Goal: Navigation & Orientation: Find specific page/section

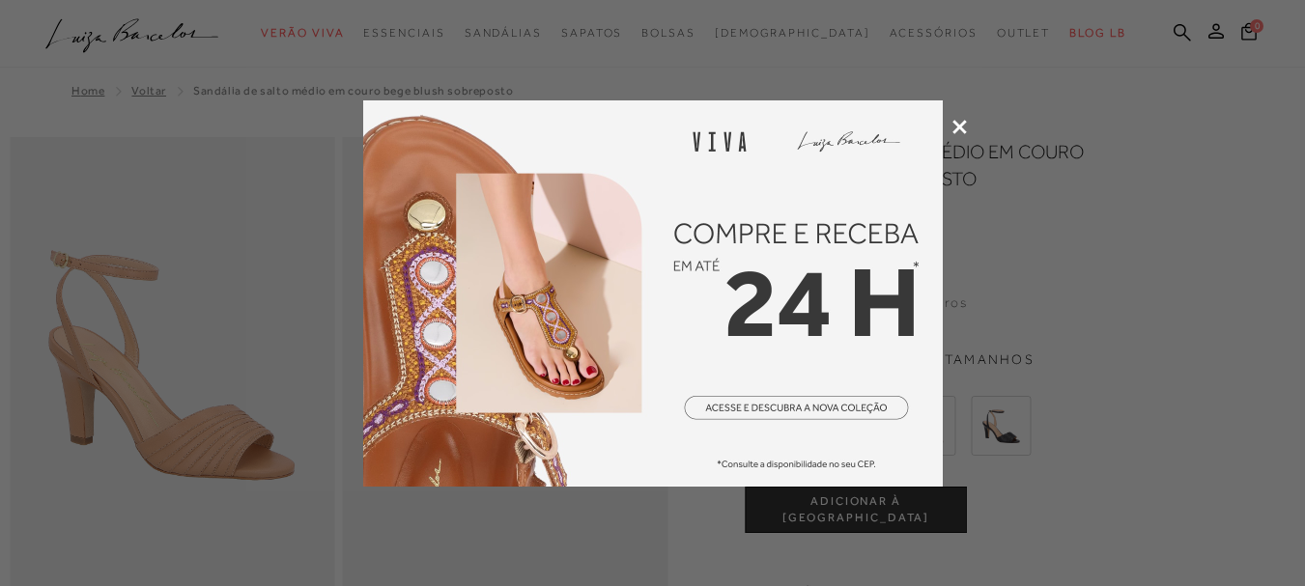
drag, startPoint x: 965, startPoint y: 124, endPoint x: 954, endPoint y: 125, distance: 10.7
click at [965, 123] on icon at bounding box center [959, 127] width 14 height 14
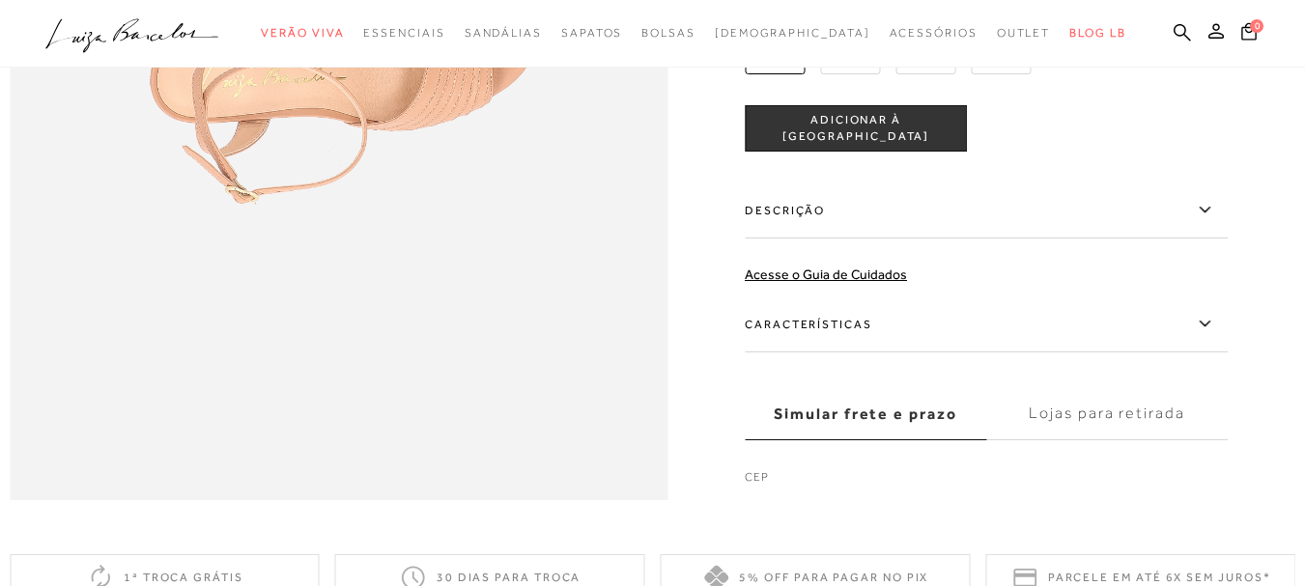
scroll to position [1449, 0]
click at [833, 352] on label "Características" at bounding box center [986, 324] width 483 height 56
click at [0, 0] on input "Características" at bounding box center [0, 0] width 0 height 0
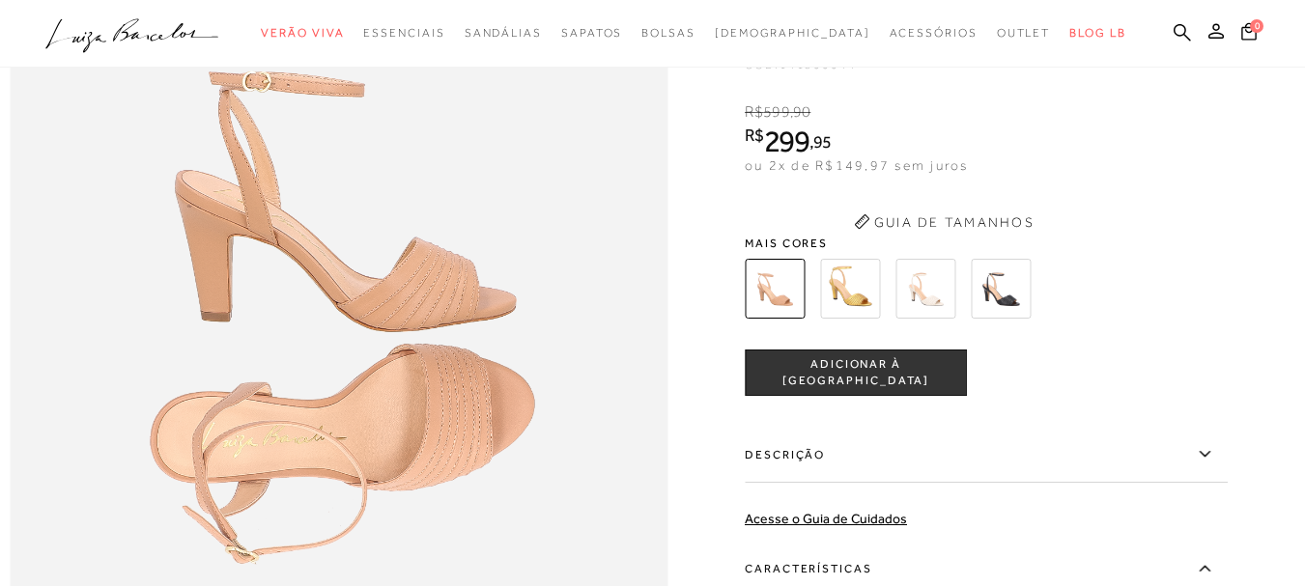
scroll to position [966, 0]
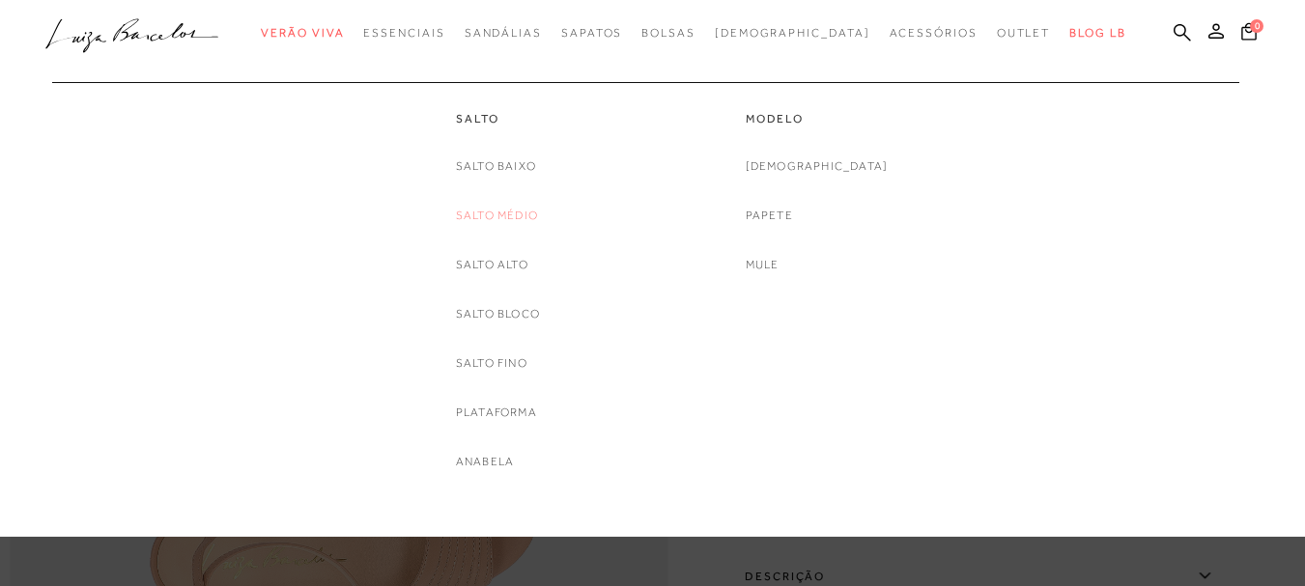
click at [499, 216] on link "Salto Médio" at bounding box center [497, 216] width 82 height 20
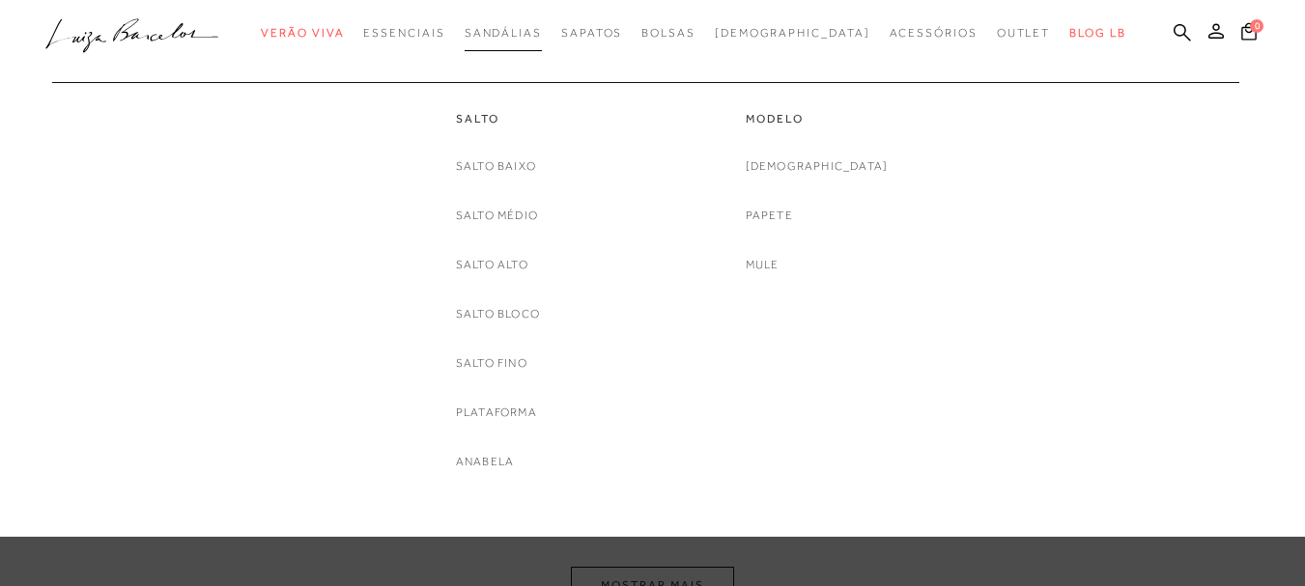
scroll to position [1017, 0]
click at [523, 312] on link "Salto Bloco" at bounding box center [498, 314] width 84 height 20
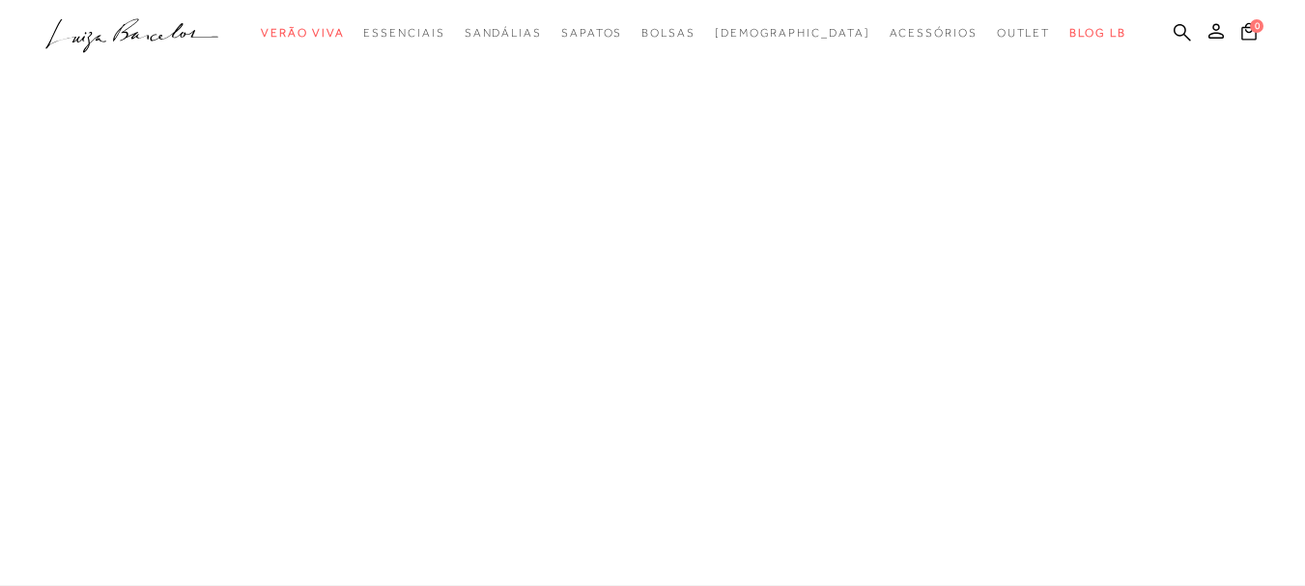
click at [0, 0] on link "Sandálias" at bounding box center [0, 0] width 0 height 0
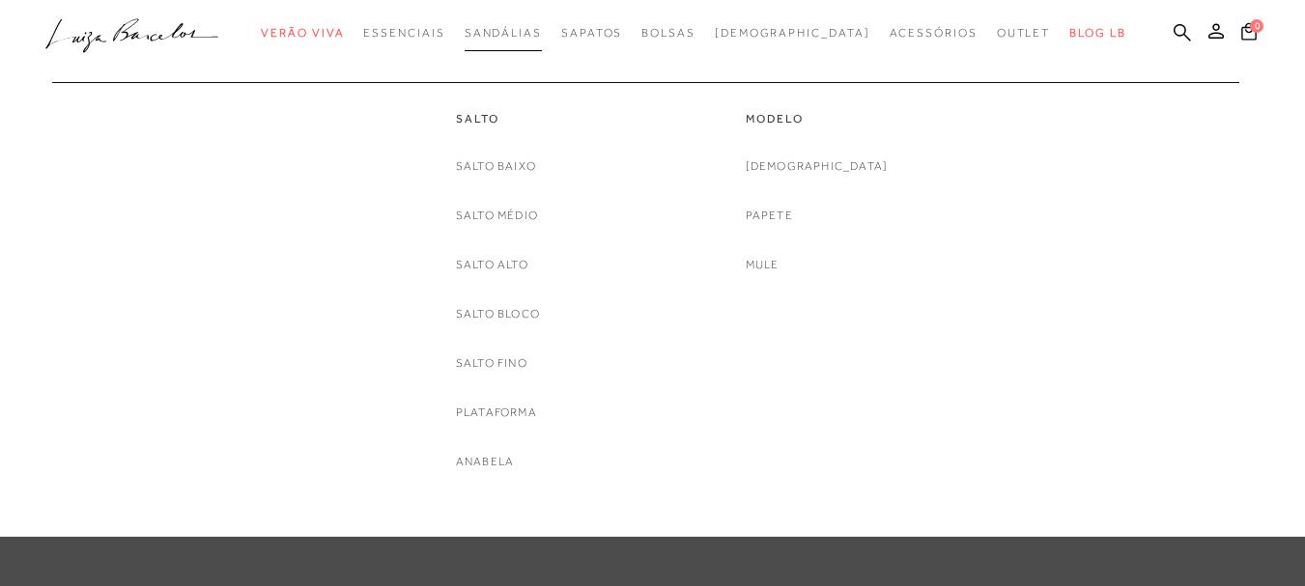
click at [539, 36] on span "Sandálias" at bounding box center [503, 33] width 77 height 14
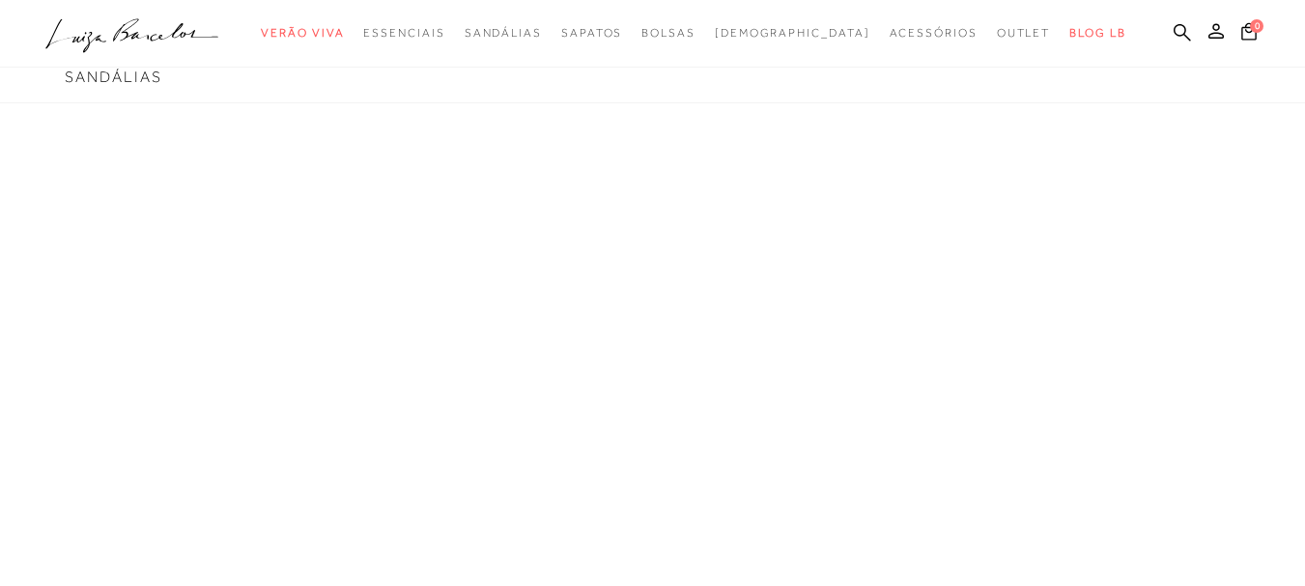
click at [129, 39] on icon at bounding box center [132, 30] width 36 height 23
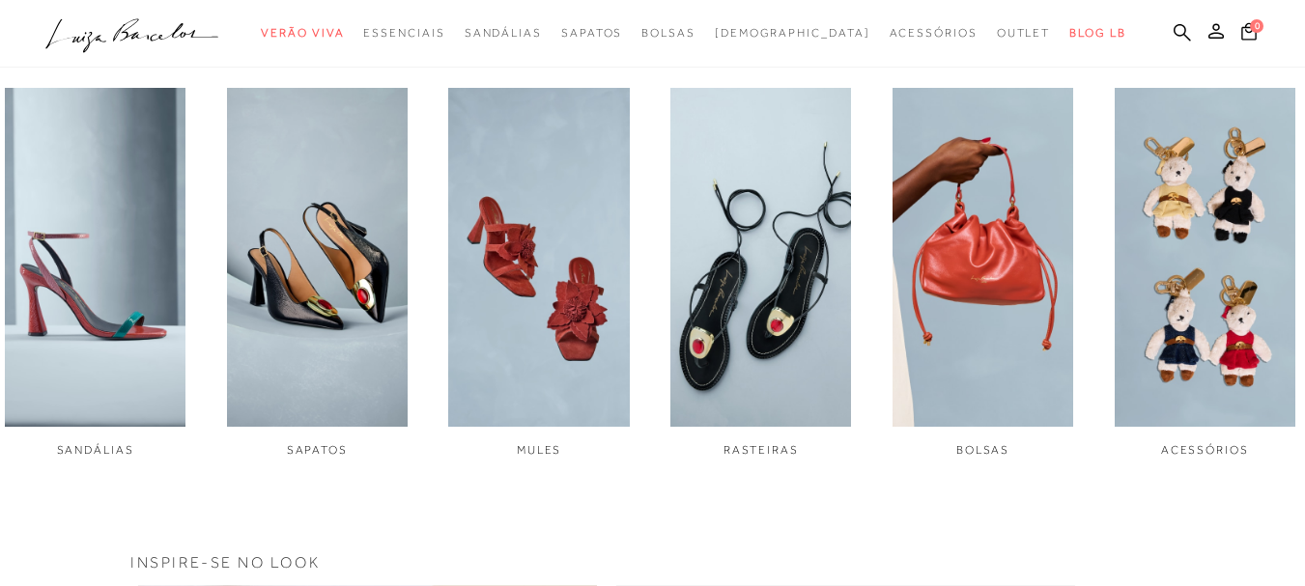
scroll to position [676, 0]
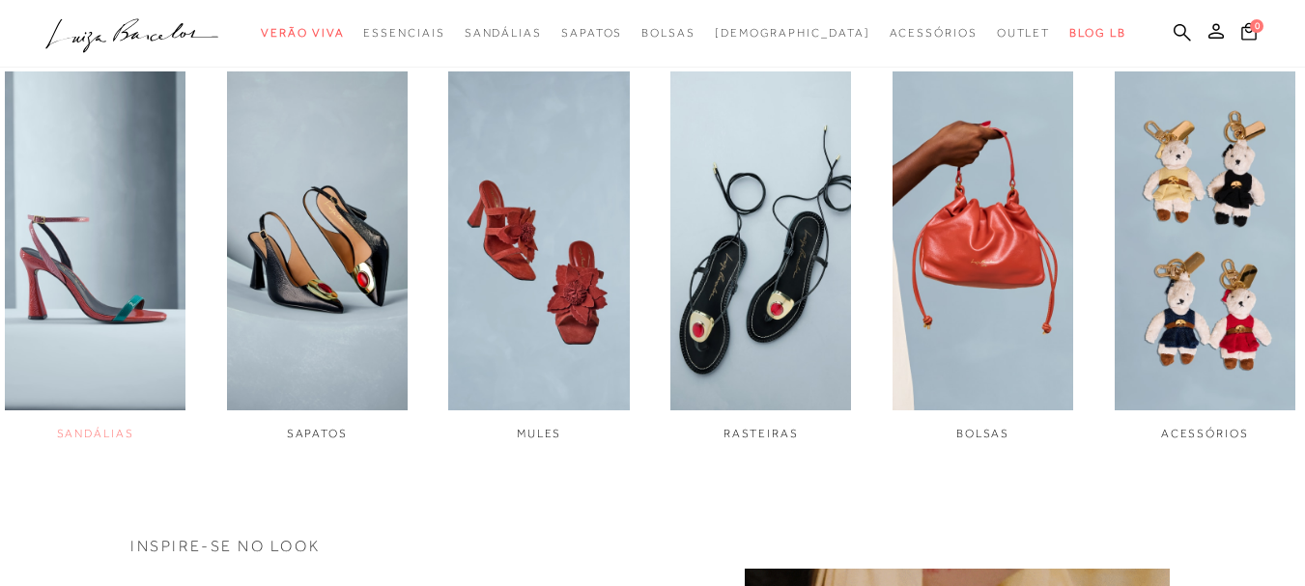
click at [83, 433] on span "SANDÁLIAS" at bounding box center [95, 434] width 77 height 14
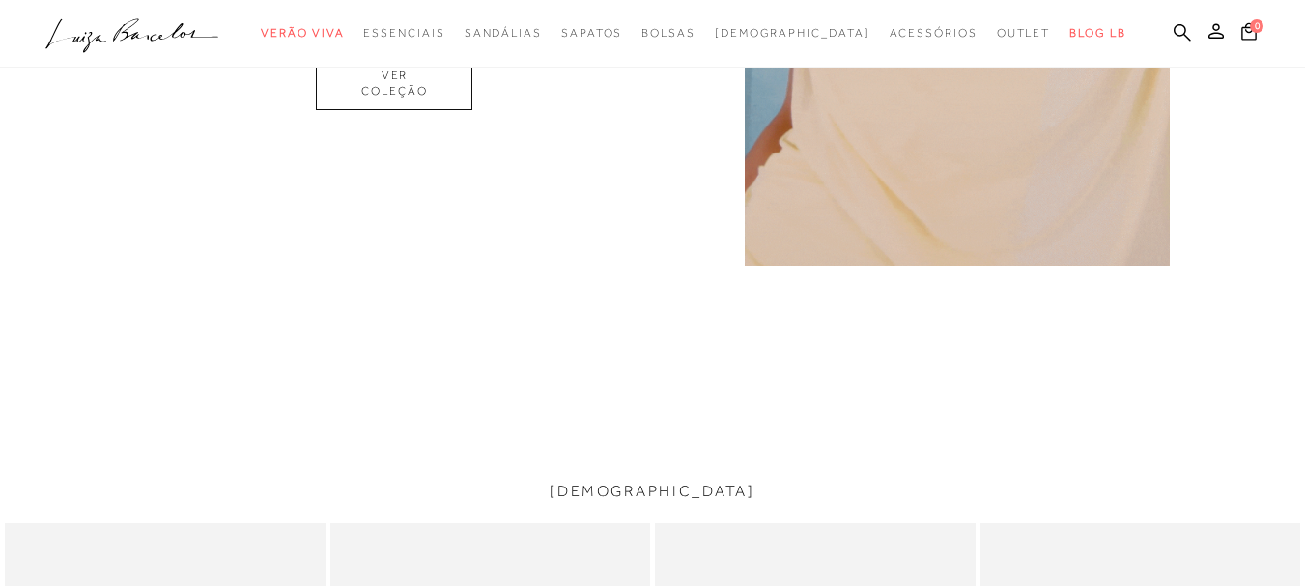
scroll to position [1738, 0]
